Goal: Information Seeking & Learning: Learn about a topic

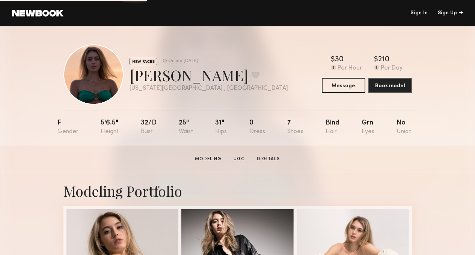
click at [420, 13] on link "Sign In" at bounding box center [419, 13] width 17 height 5
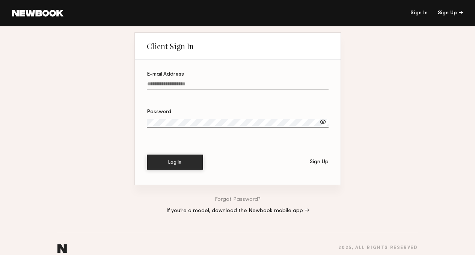
type input "**********"
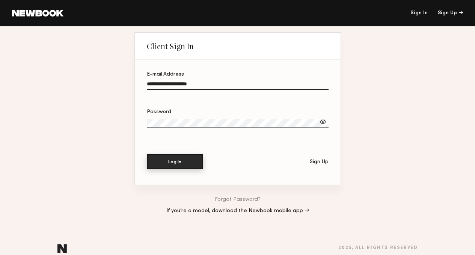
click at [183, 160] on button "Log In" at bounding box center [175, 161] width 56 height 15
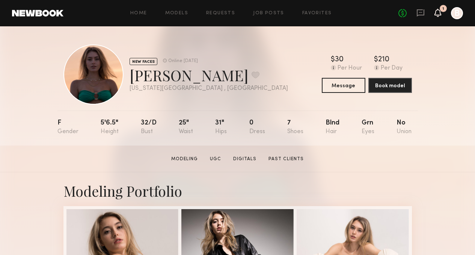
click at [439, 14] on icon at bounding box center [438, 12] width 6 height 5
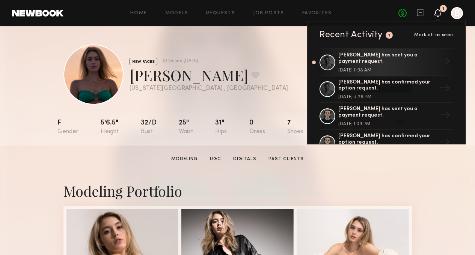
click at [437, 36] on span "Mark all as seen" at bounding box center [434, 35] width 39 height 5
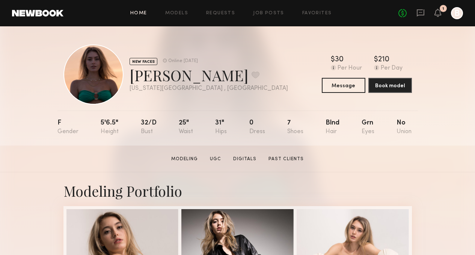
click at [143, 13] on link "Home" at bounding box center [138, 13] width 17 height 5
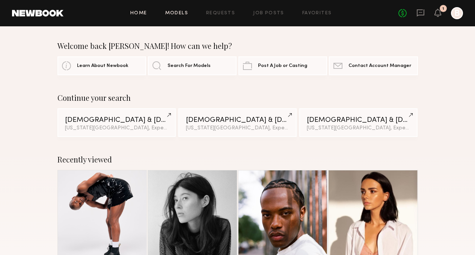
click at [176, 15] on link "Models" at bounding box center [176, 13] width 23 height 5
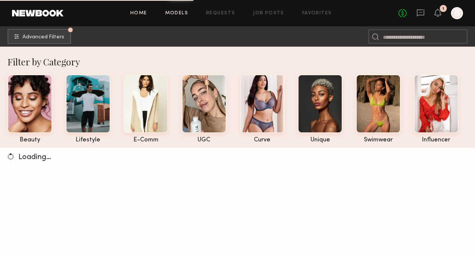
click at [145, 14] on link "Home" at bounding box center [138, 13] width 17 height 5
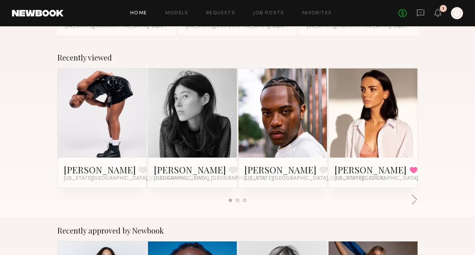
scroll to position [104, 0]
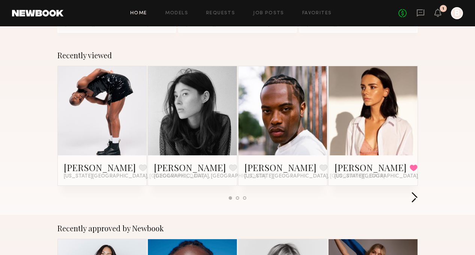
click at [418, 192] on button "button" at bounding box center [414, 198] width 7 height 12
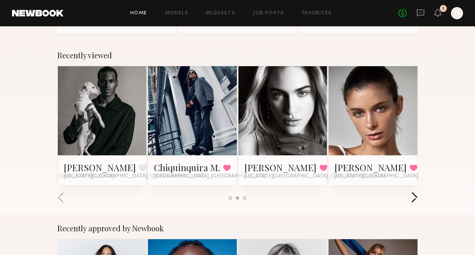
click at [418, 192] on button "button" at bounding box center [414, 198] width 7 height 12
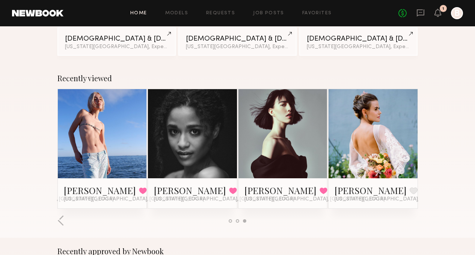
scroll to position [80, 0]
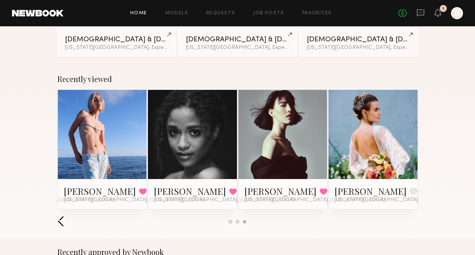
click at [57, 215] on button "button" at bounding box center [60, 221] width 7 height 12
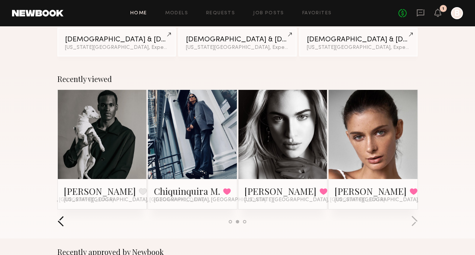
click at [57, 215] on button "button" at bounding box center [60, 221] width 7 height 12
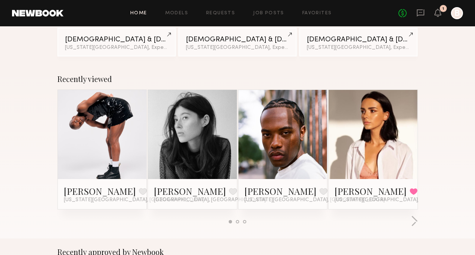
click at [203, 166] on link at bounding box center [192, 134] width 41 height 89
click at [418, 215] on button "button" at bounding box center [414, 221] width 7 height 12
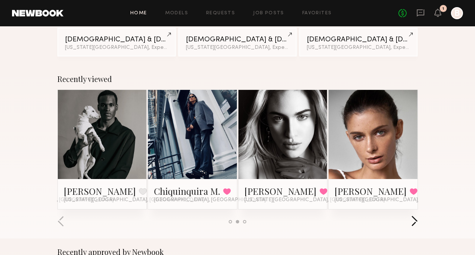
click at [418, 215] on button "button" at bounding box center [414, 221] width 7 height 12
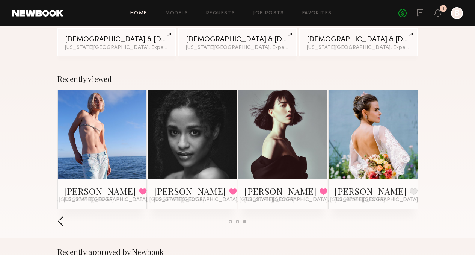
click at [57, 215] on button "button" at bounding box center [60, 221] width 7 height 12
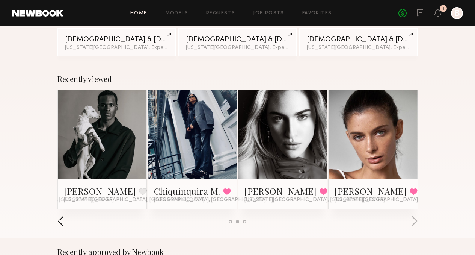
click at [57, 215] on button "button" at bounding box center [60, 221] width 7 height 12
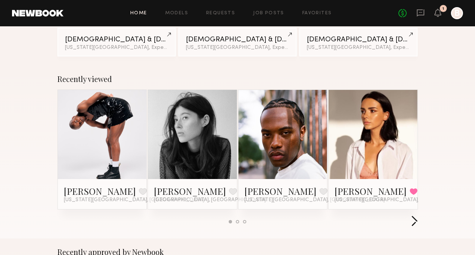
click at [418, 215] on button "button" at bounding box center [414, 221] width 7 height 12
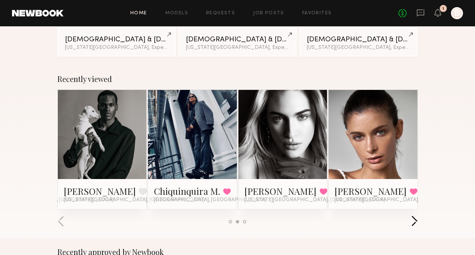
click at [418, 215] on button "button" at bounding box center [414, 221] width 7 height 12
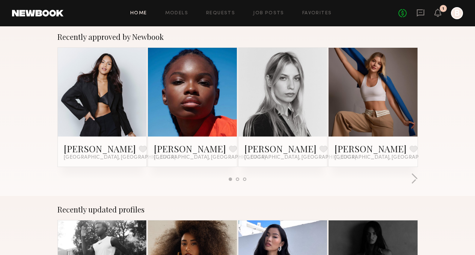
scroll to position [296, 0]
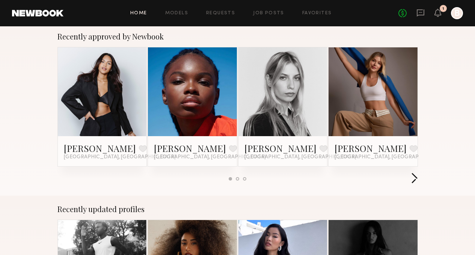
click at [418, 172] on button "button" at bounding box center [414, 178] width 7 height 12
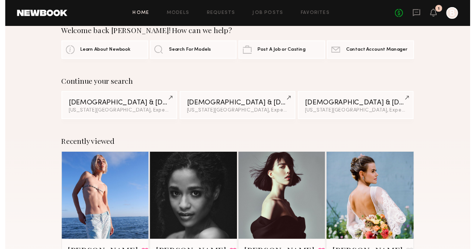
scroll to position [0, 0]
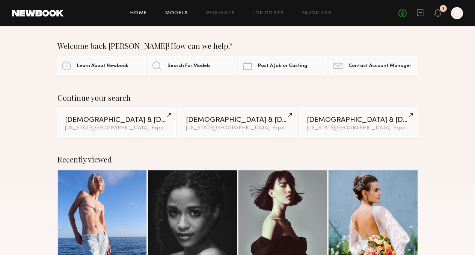
click at [174, 14] on link "Models" at bounding box center [176, 13] width 23 height 5
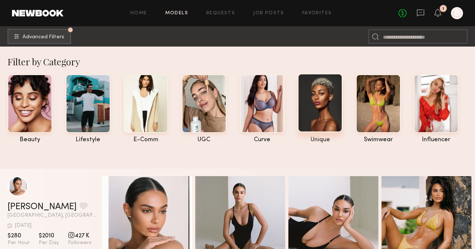
click at [333, 109] on div at bounding box center [320, 103] width 45 height 59
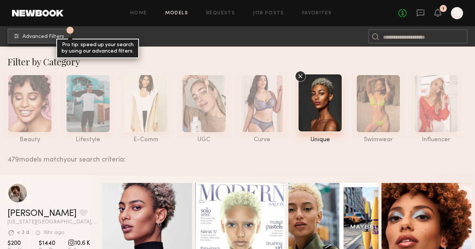
click at [46, 36] on span "Advanced Filters" at bounding box center [44, 36] width 42 height 5
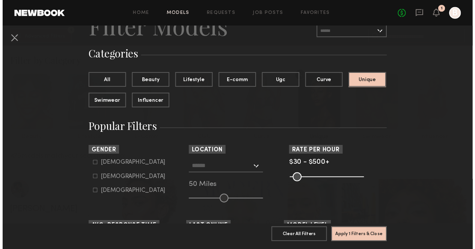
scroll to position [74, 0]
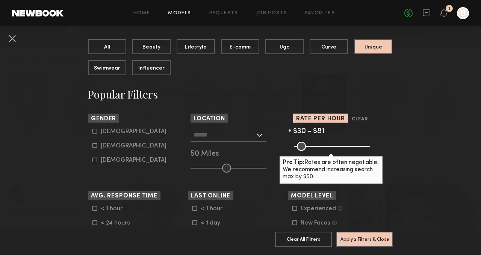
drag, startPoint x: 362, startPoint y: 147, endPoint x: 303, endPoint y: 150, distance: 59.1
type input "**"
click at [303, 150] on input "range" at bounding box center [332, 146] width 76 height 9
click at [361, 233] on button "Apply 2 Filters & Close" at bounding box center [364, 238] width 57 height 15
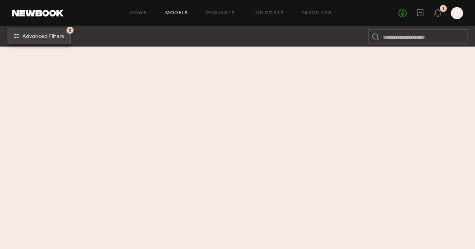
scroll to position [1012, 0]
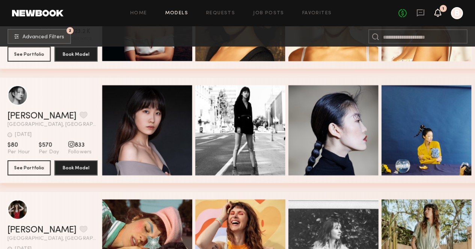
click at [436, 14] on icon at bounding box center [438, 12] width 6 height 5
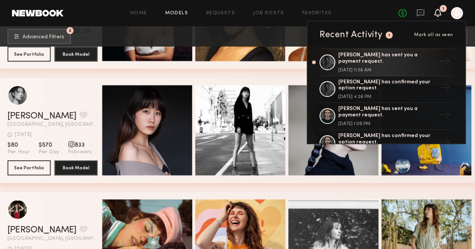
click at [436, 14] on icon at bounding box center [438, 12] width 6 height 5
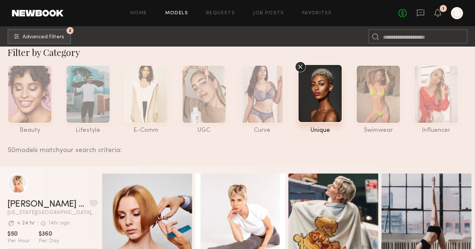
scroll to position [0, 0]
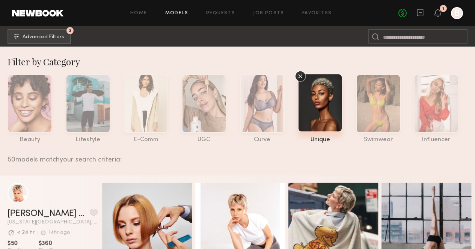
click at [301, 75] on icon at bounding box center [300, 76] width 11 height 11
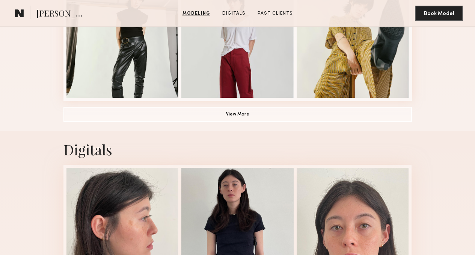
scroll to position [570, 0]
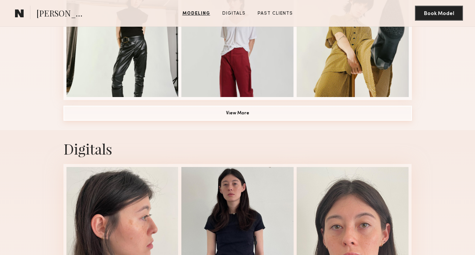
click at [223, 121] on button "View More" at bounding box center [238, 113] width 349 height 15
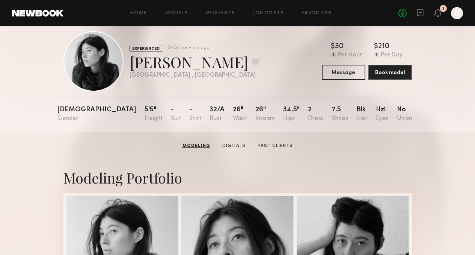
scroll to position [0, 0]
